Goal: Find specific page/section: Find specific page/section

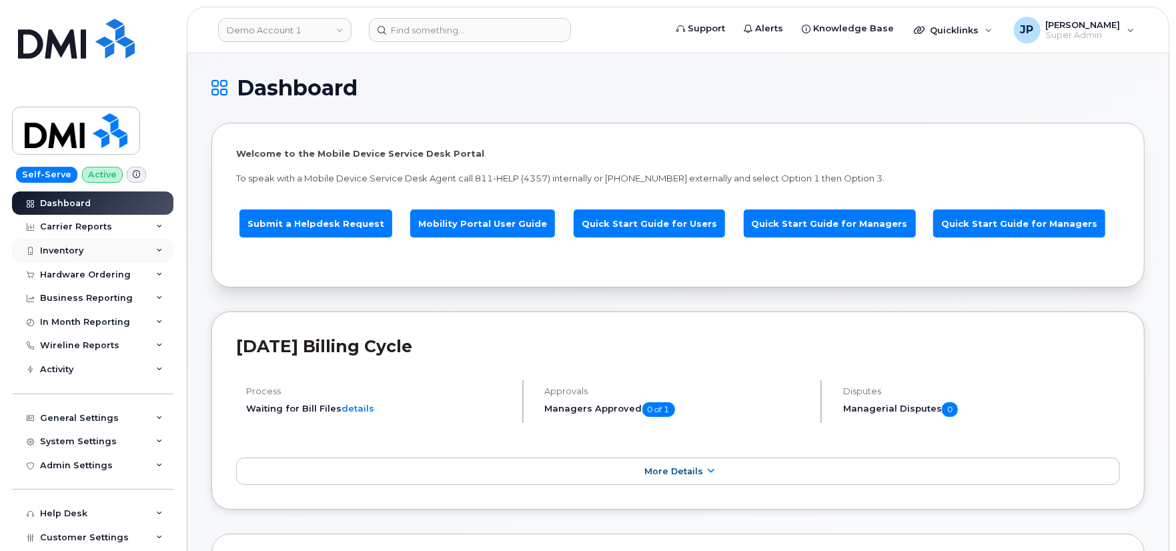
click at [81, 247] on div "Inventory" at bounding box center [61, 250] width 43 height 11
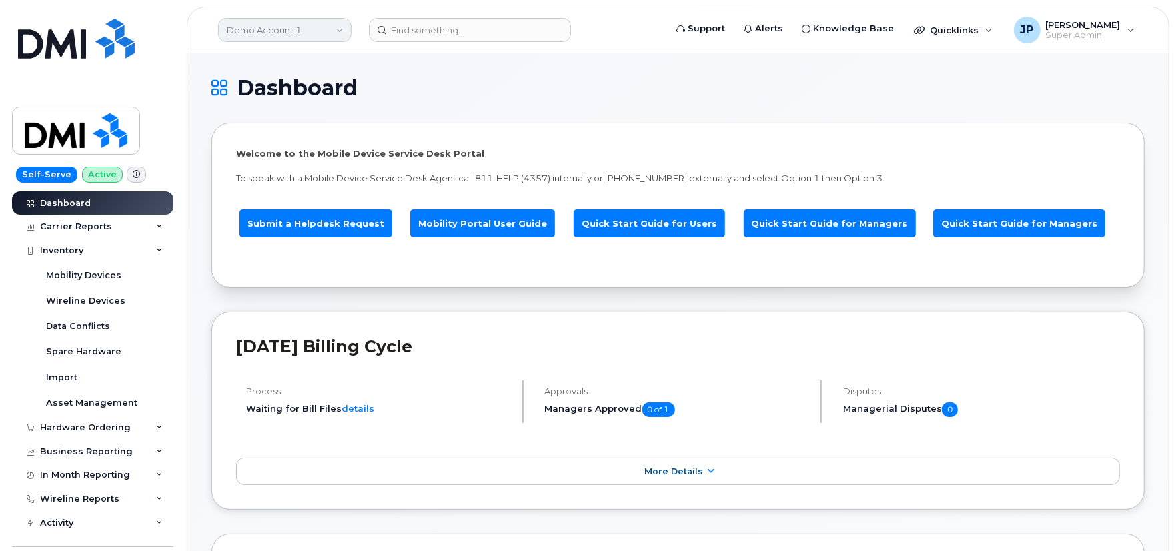
click at [294, 35] on link "Demo Account 1" at bounding box center [284, 30] width 133 height 24
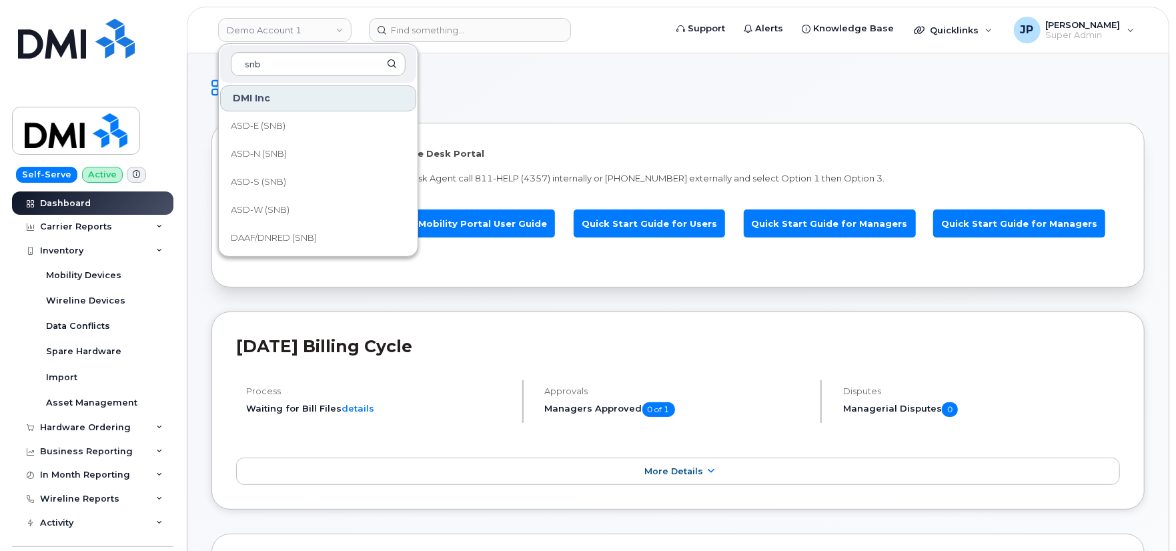
type input "snb"
click at [297, 131] on link "ASD-E (SNB)" at bounding box center [318, 126] width 196 height 27
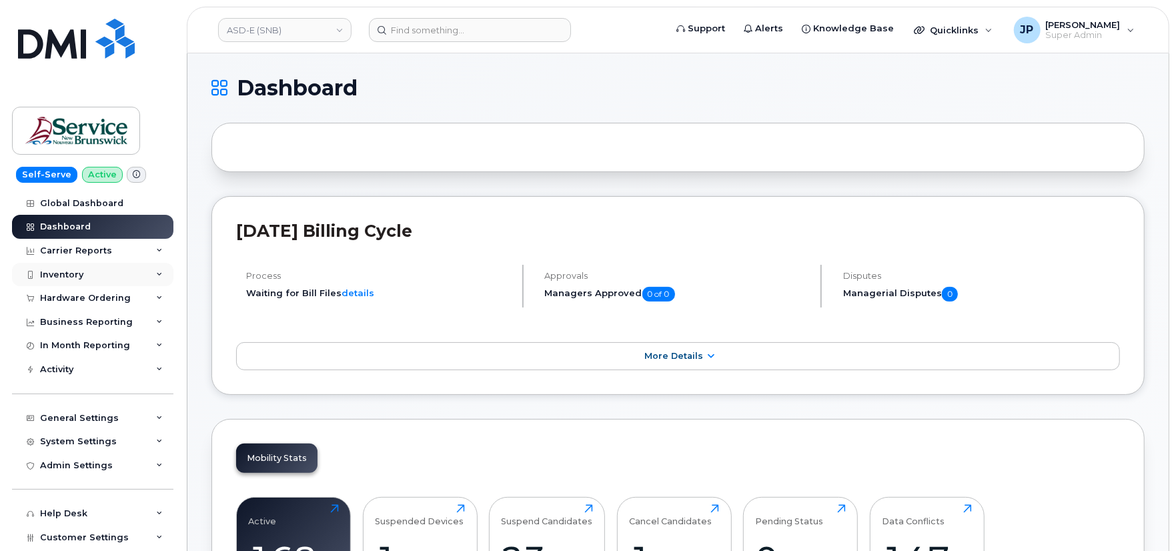
click at [91, 271] on div "Inventory" at bounding box center [92, 275] width 161 height 24
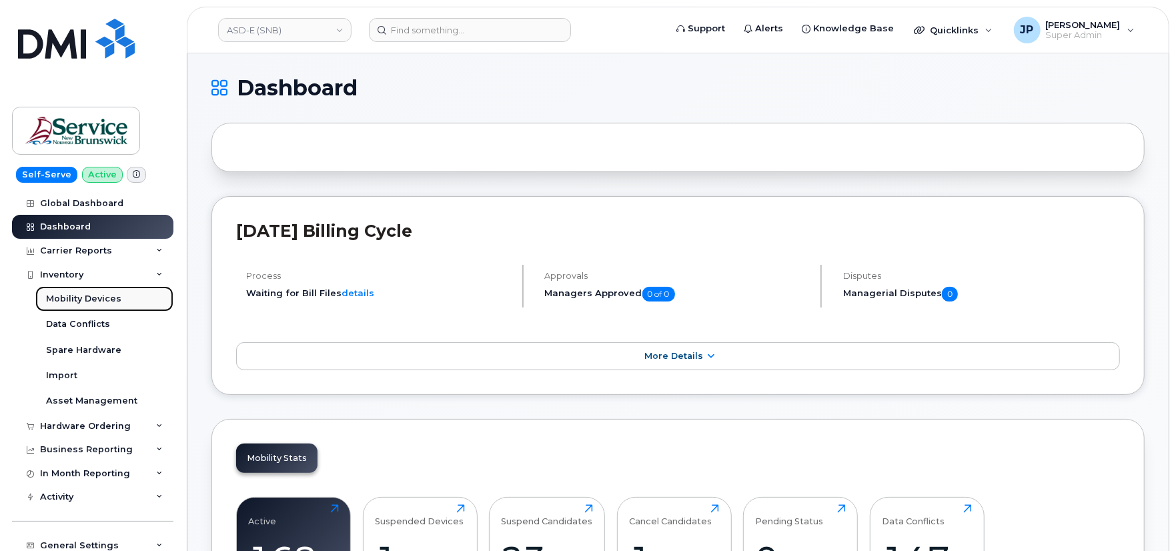
click at [89, 296] on div "Mobility Devices" at bounding box center [83, 299] width 75 height 12
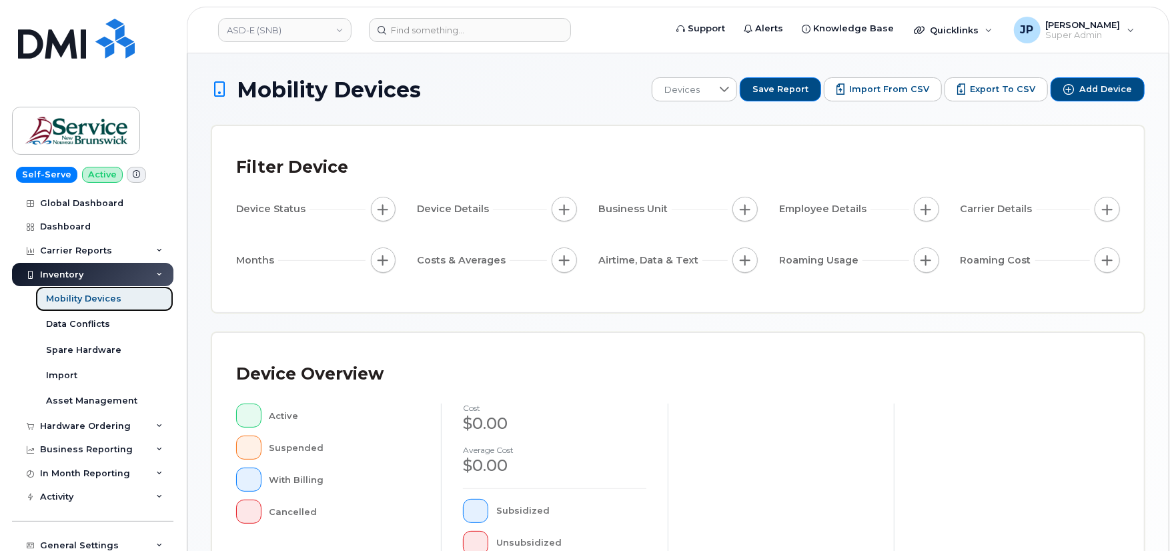
scroll to position [365, 0]
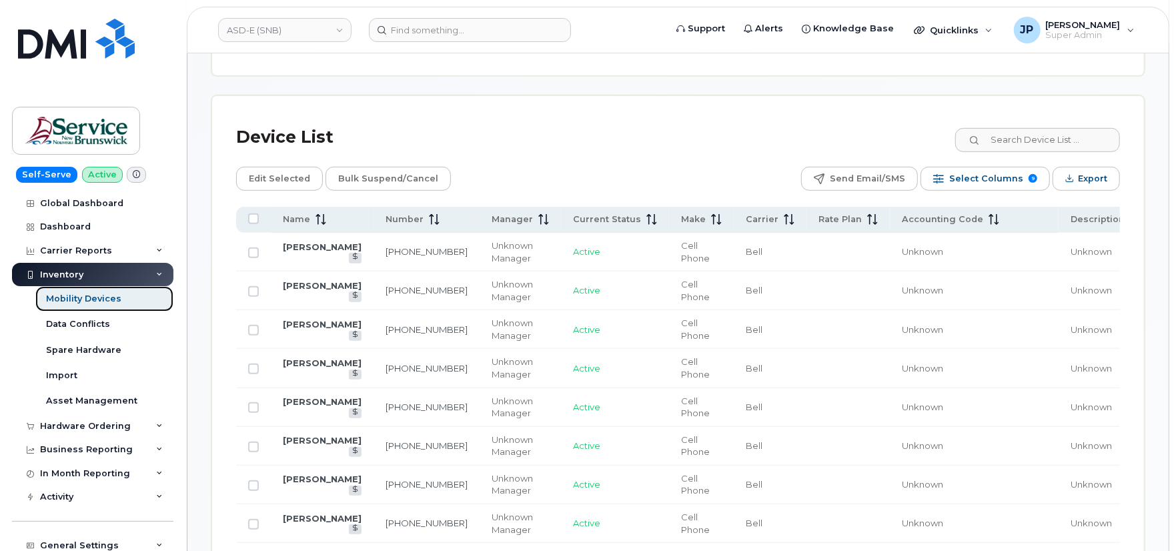
scroll to position [623, 0]
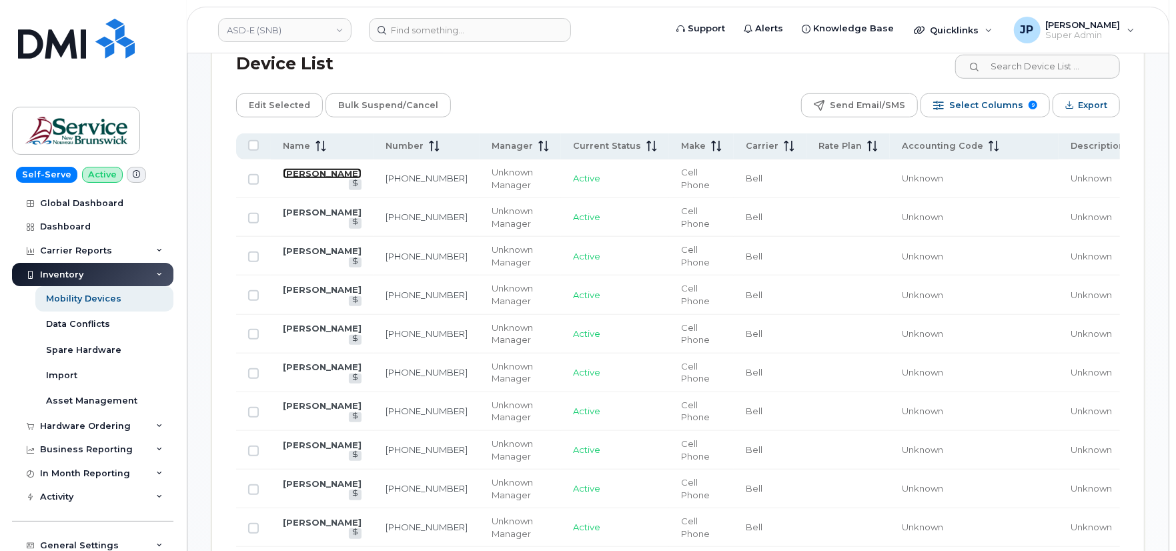
click at [317, 172] on link "[PERSON_NAME]" at bounding box center [322, 173] width 79 height 11
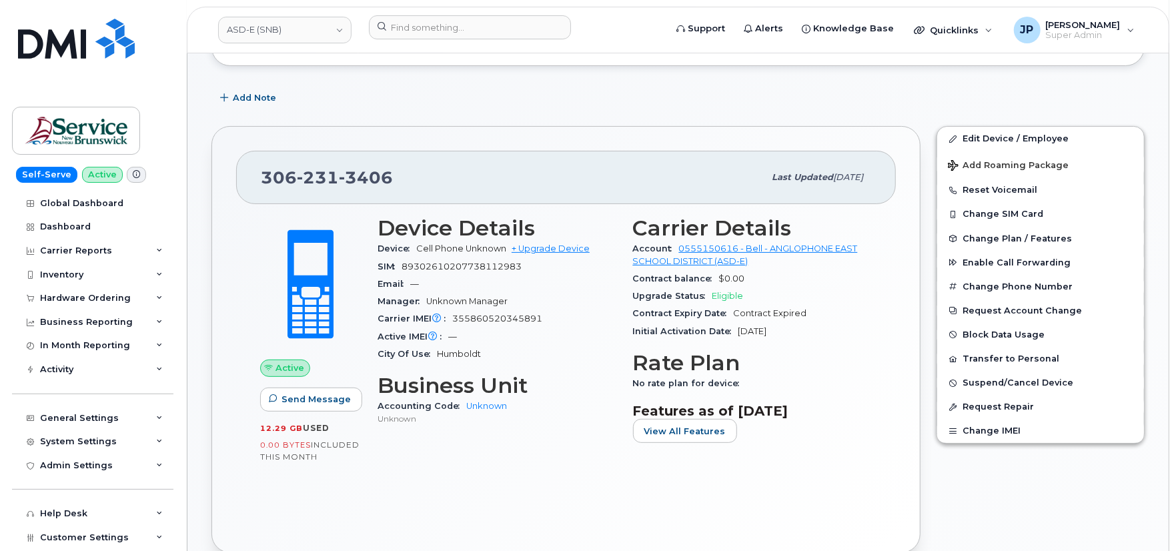
scroll to position [222, 0]
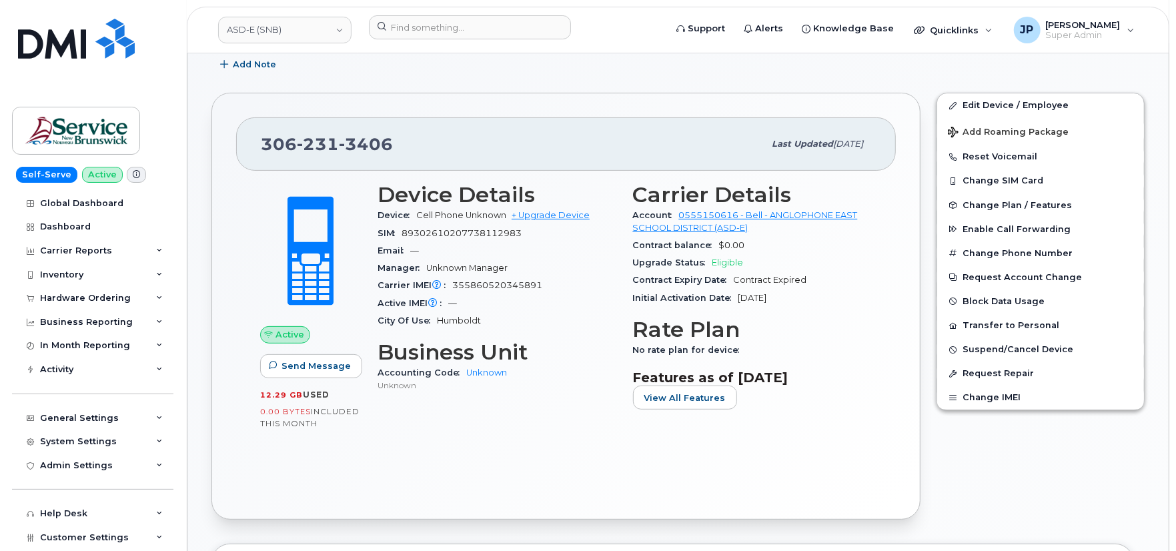
click at [1076, 520] on div "Edit Device / Employee Add Roaming Package Reset Voicemail Change SIM Card Chan…" at bounding box center [1040, 306] width 224 height 443
